Goal: Information Seeking & Learning: Check status

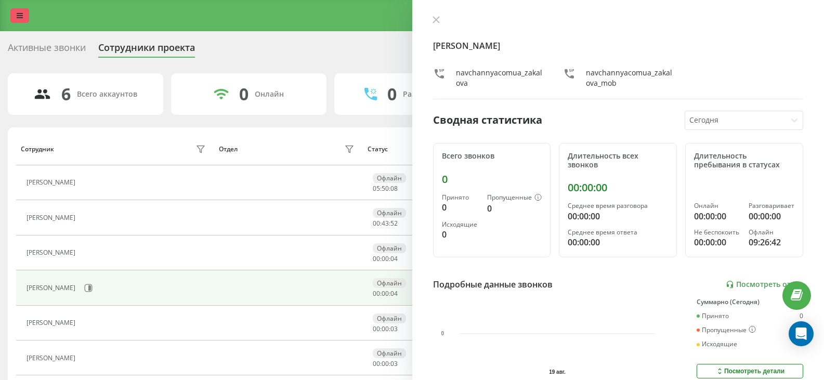
click at [20, 21] on link at bounding box center [19, 15] width 19 height 15
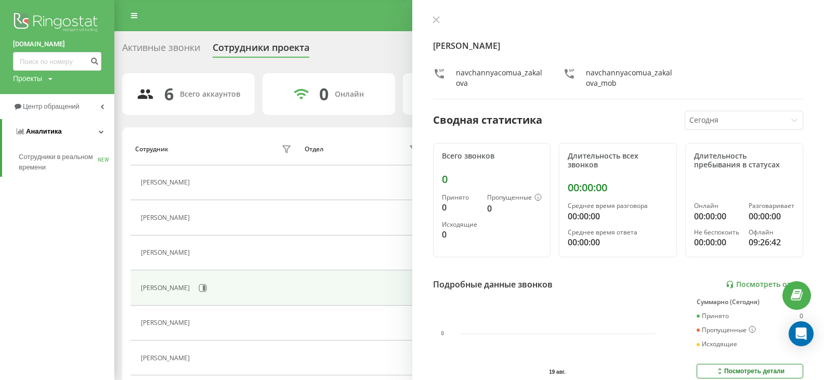
click at [102, 131] on icon at bounding box center [101, 131] width 5 height 5
click at [102, 131] on icon at bounding box center [102, 131] width 4 height 5
click at [32, 161] on span "Сотрудники в реальном времени" at bounding box center [58, 162] width 79 height 21
click at [48, 77] on div "Проекты [DOMAIN_NAME] [DOMAIN_NAME]" at bounding box center [33, 78] width 40 height 10
click at [27, 109] on div "[DOMAIN_NAME]" at bounding box center [47, 114] width 67 height 20
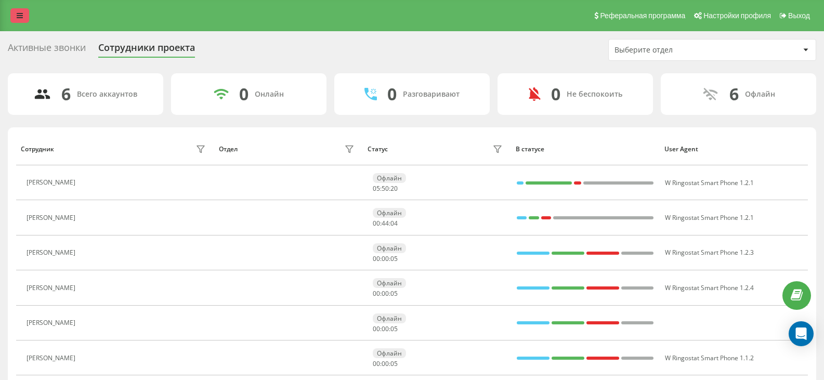
click at [28, 19] on link at bounding box center [19, 15] width 19 height 15
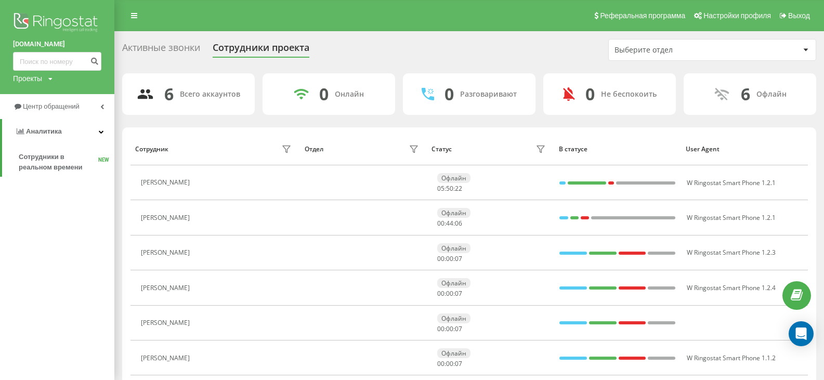
click at [50, 81] on icon at bounding box center [50, 79] width 4 height 6
click at [43, 112] on link "[DOMAIN_NAME]" at bounding box center [47, 114] width 50 height 8
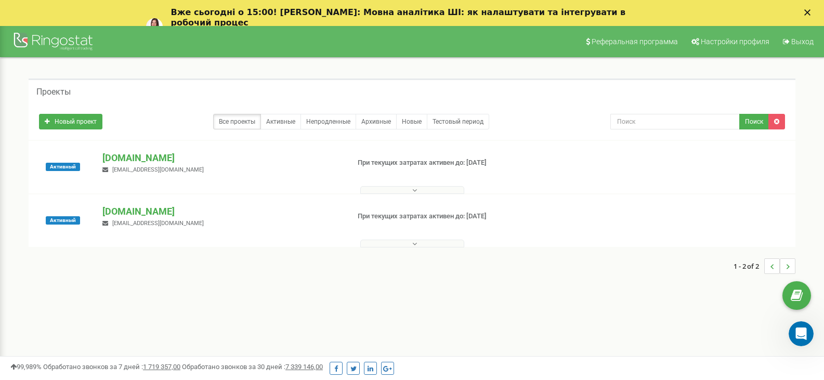
click at [412, 192] on icon at bounding box center [414, 190] width 5 height 7
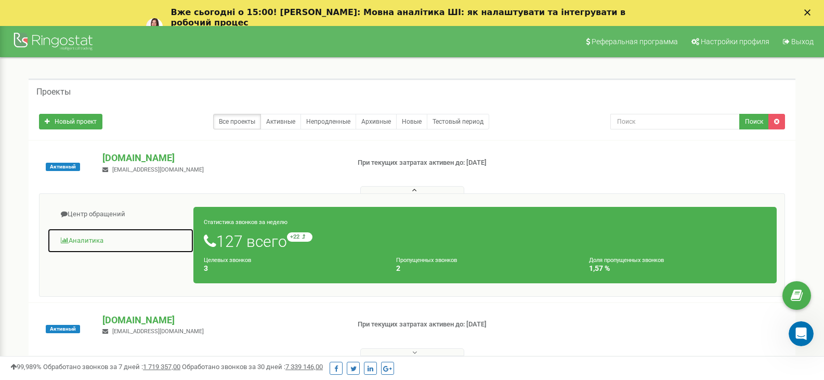
click at [79, 238] on link "Аналитика" at bounding box center [120, 240] width 147 height 25
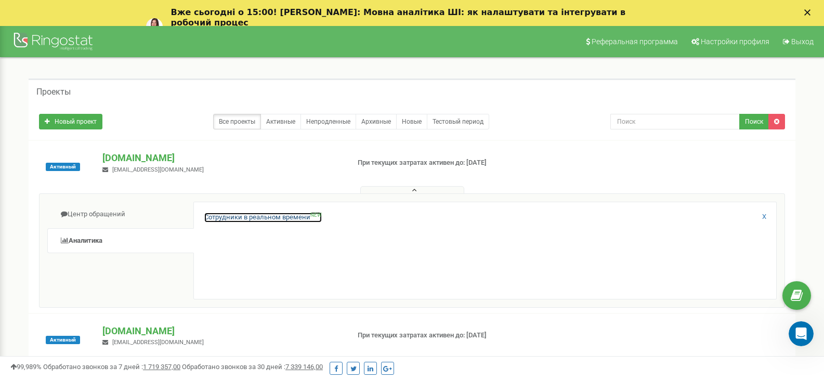
click at [223, 214] on link "Сотрудники в реальном времени NEW" at bounding box center [262, 218] width 117 height 10
click at [223, 217] on link "Сотрудники в реальном времени NEW" at bounding box center [262, 218] width 117 height 10
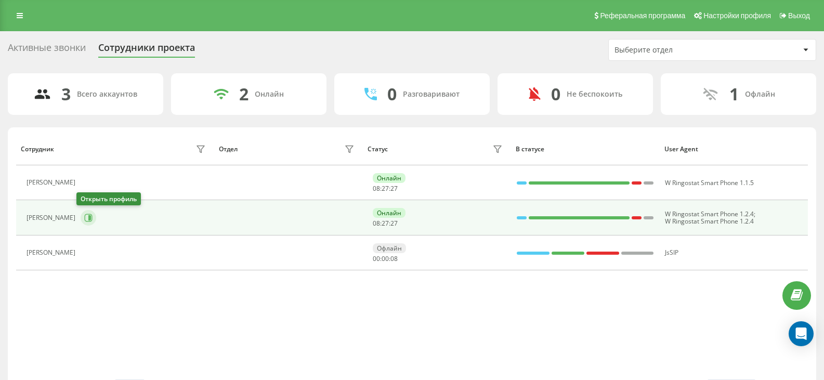
click at [88, 220] on icon at bounding box center [89, 217] width 3 height 5
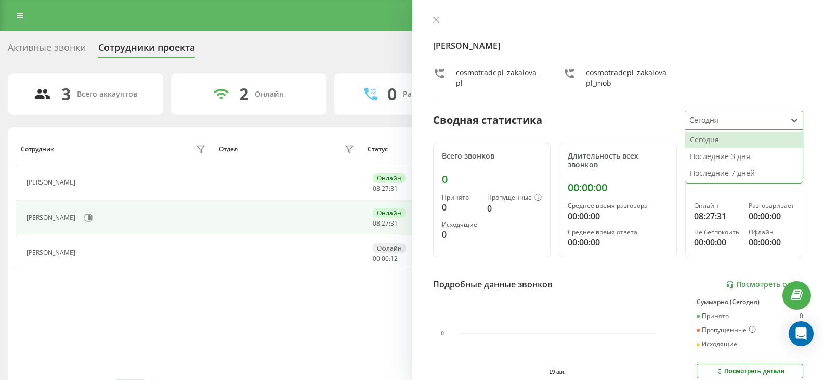
click at [790, 123] on icon at bounding box center [794, 120] width 10 height 10
click at [709, 159] on div "Последние 3 дня" at bounding box center [743, 156] width 117 height 17
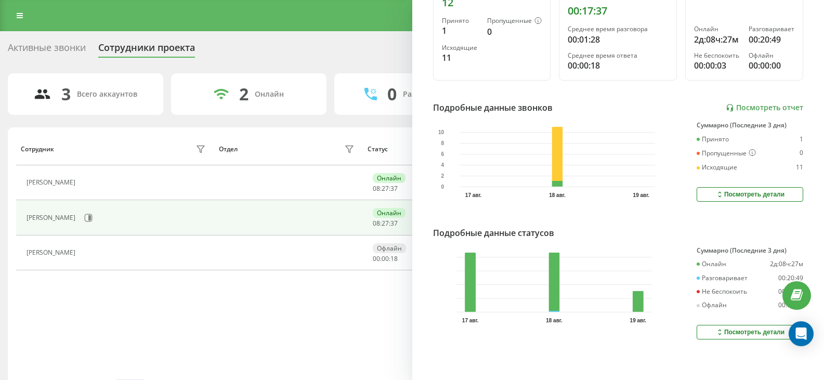
click at [764, 190] on div "Посмотреть детали" at bounding box center [749, 194] width 69 height 8
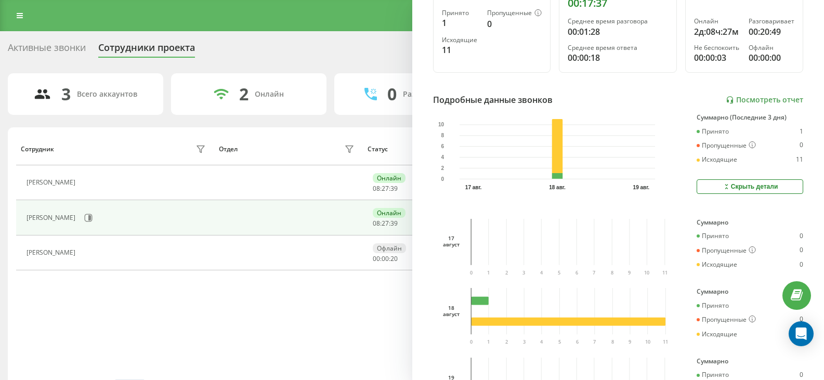
click at [732, 190] on div "Скрыть детали" at bounding box center [750, 186] width 56 height 8
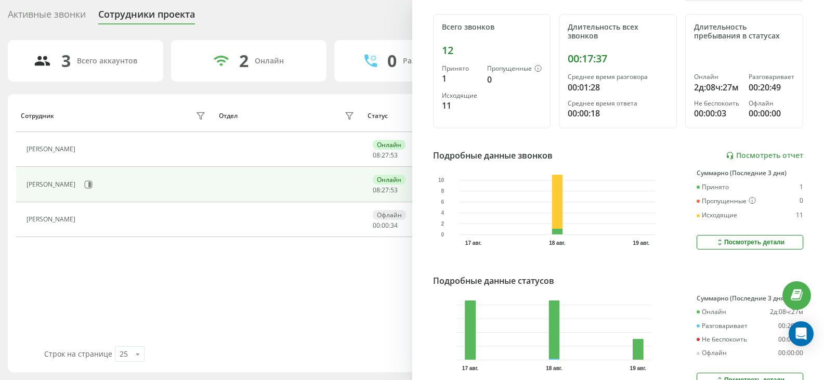
scroll to position [156, 0]
